Goal: Find specific page/section: Find specific page/section

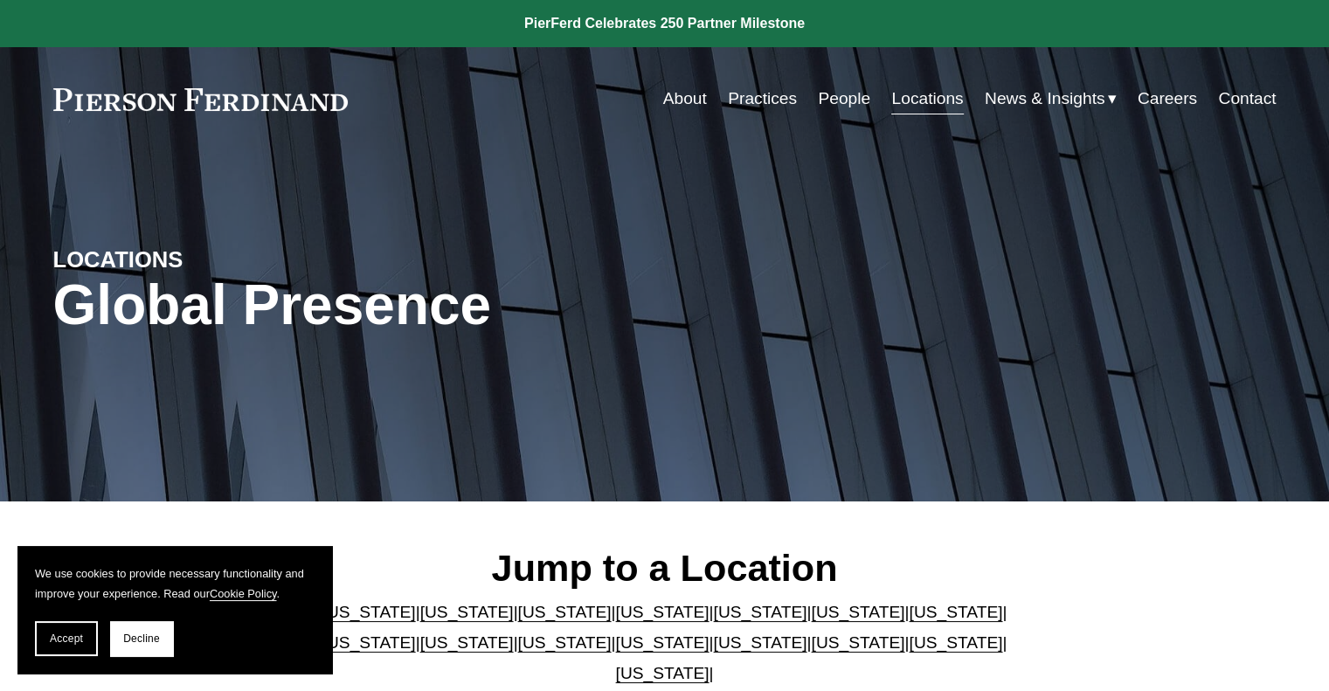
click at [847, 99] on link "People" at bounding box center [844, 98] width 52 height 33
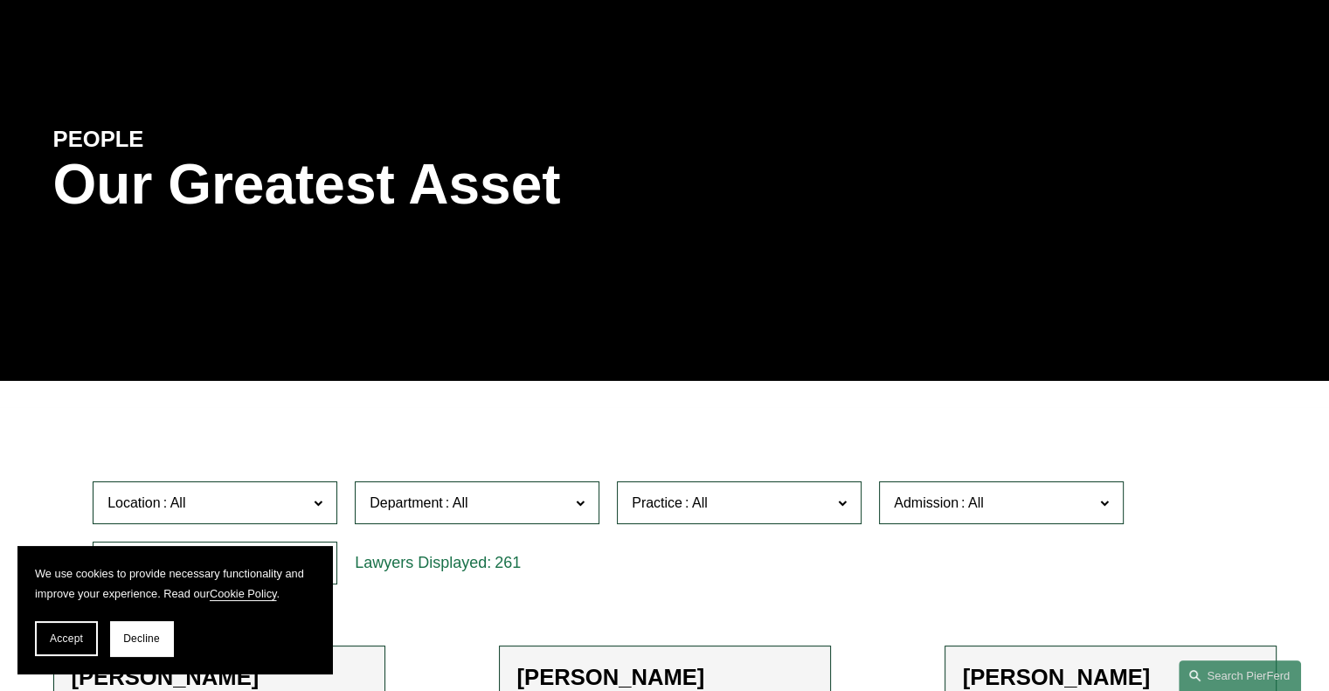
scroll to position [262, 0]
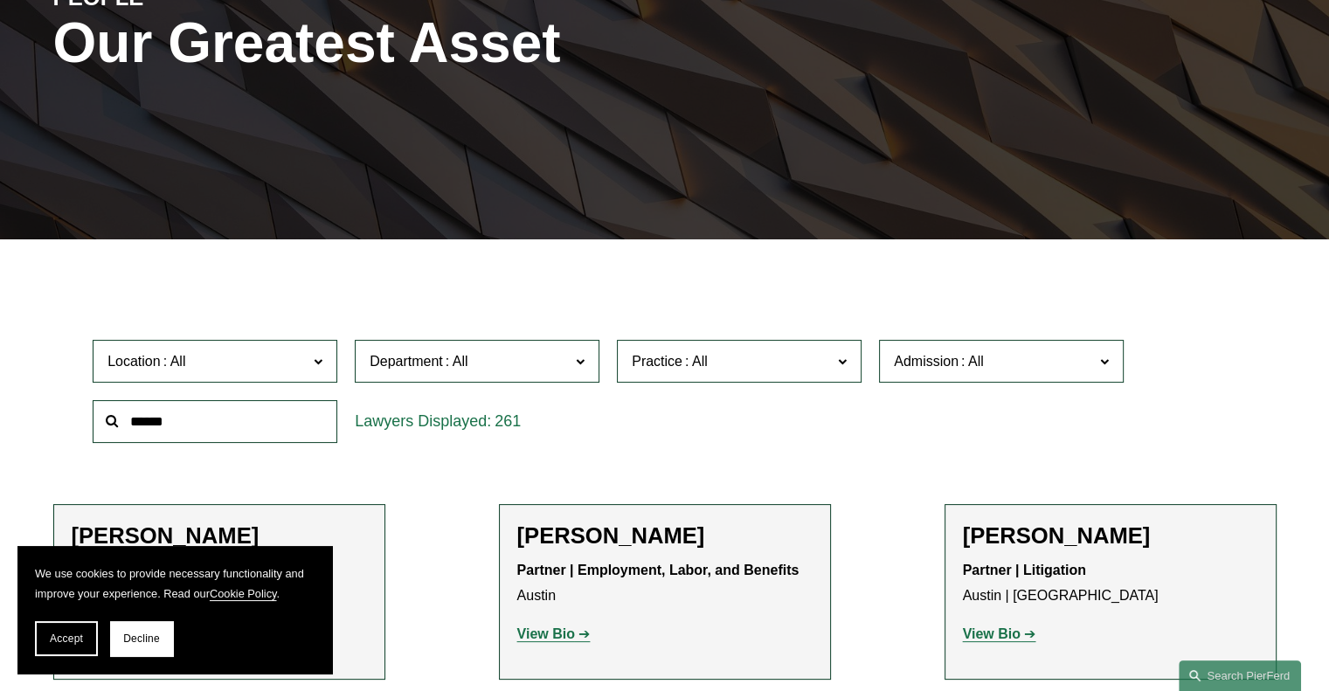
click at [174, 421] on input "text" at bounding box center [215, 421] width 245 height 43
type input "*********"
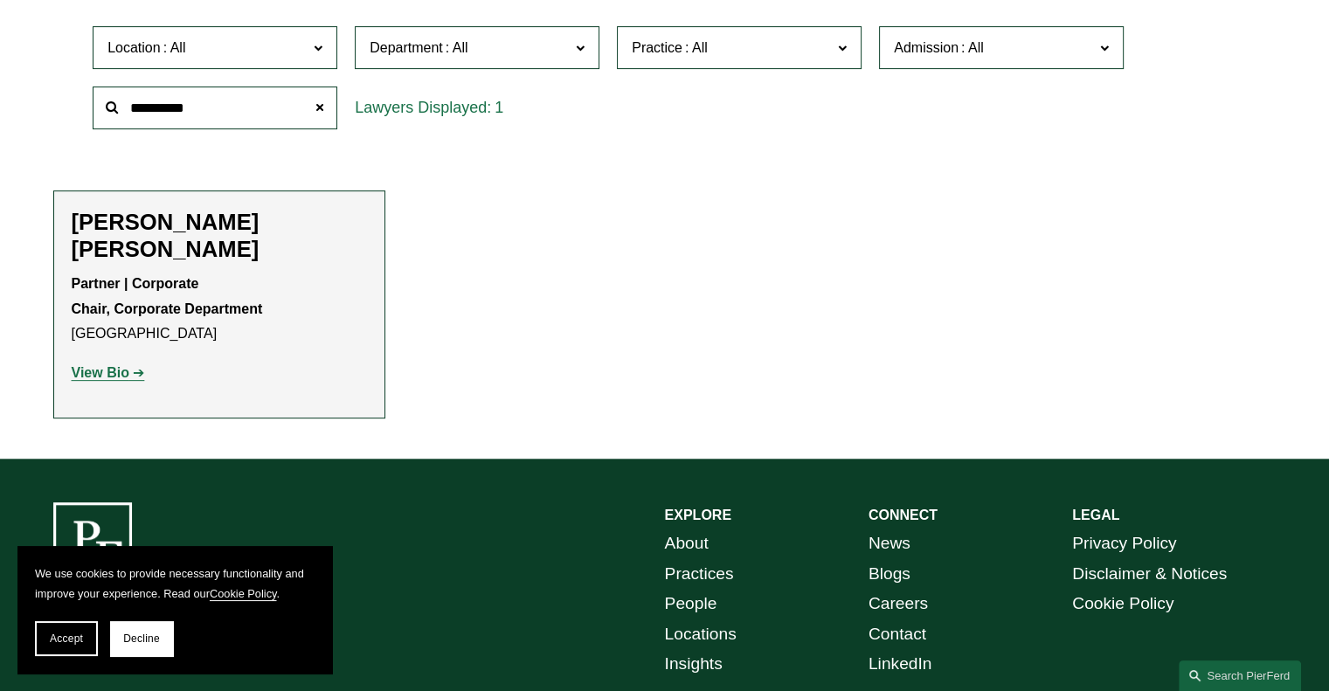
scroll to position [612, 0]
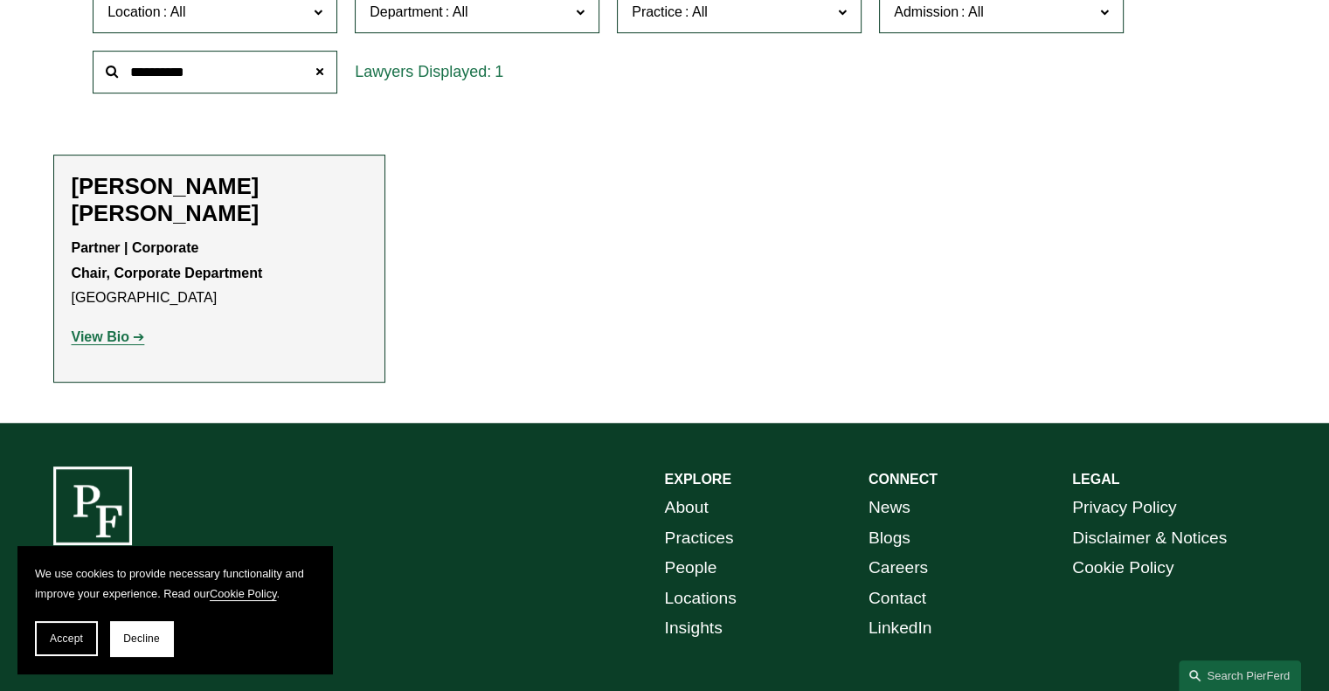
click at [108, 329] on strong "View Bio" at bounding box center [101, 336] width 58 height 15
